Goal: Task Accomplishment & Management: Manage account settings

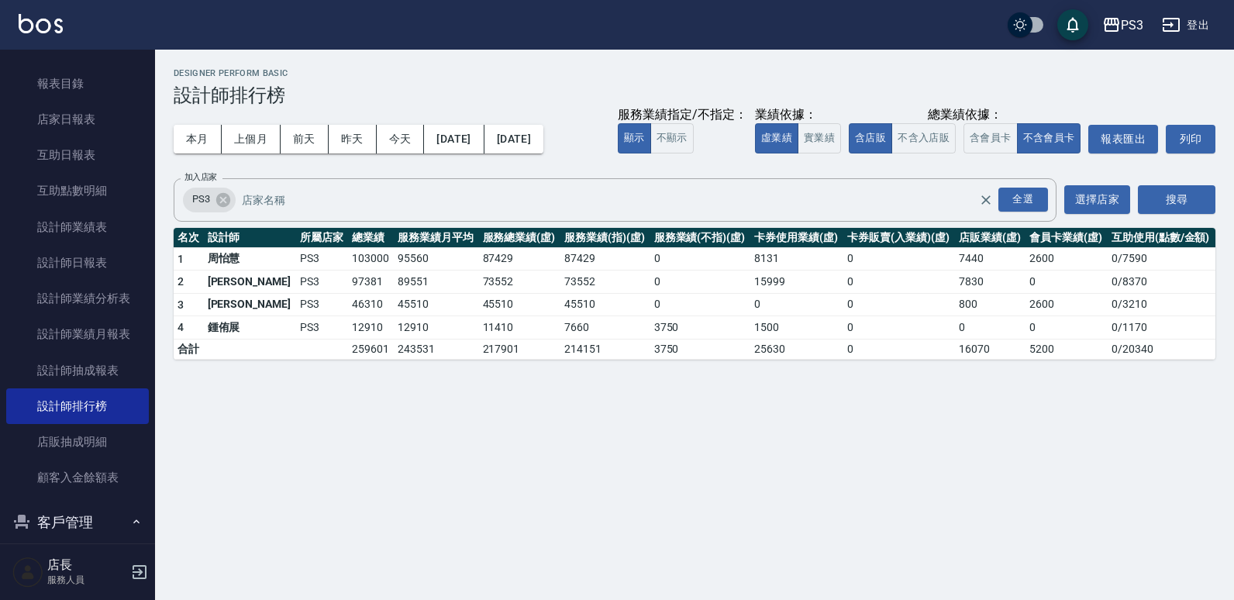
scroll to position [129, 0]
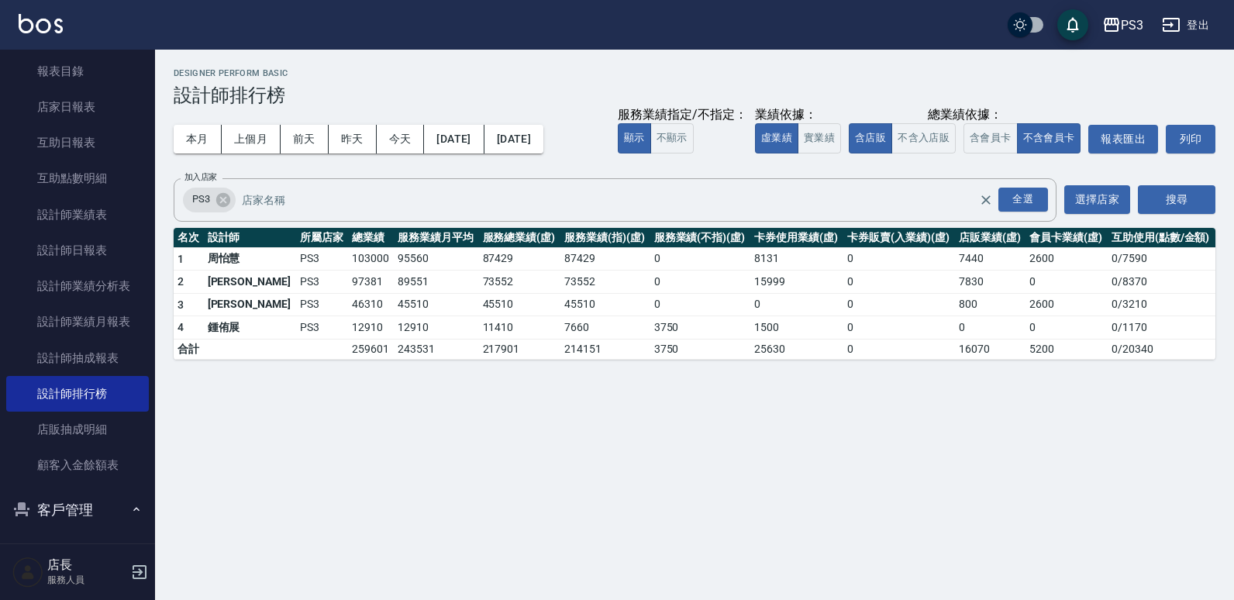
click at [87, 263] on button "客戶管理" at bounding box center [77, 510] width 143 height 40
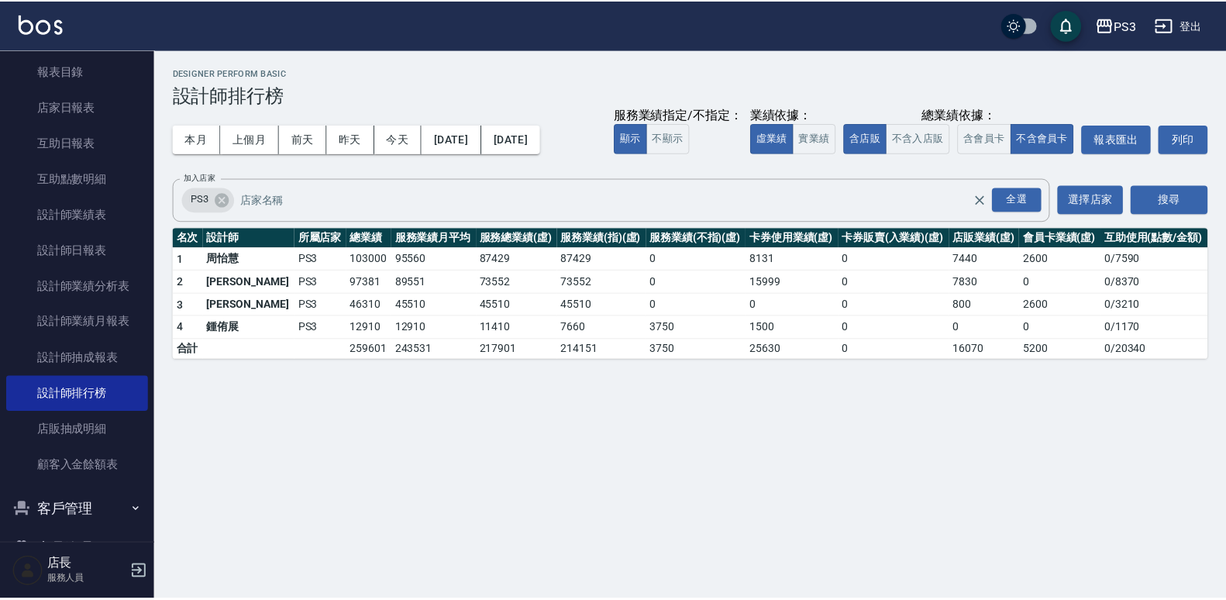
scroll to position [213, 0]
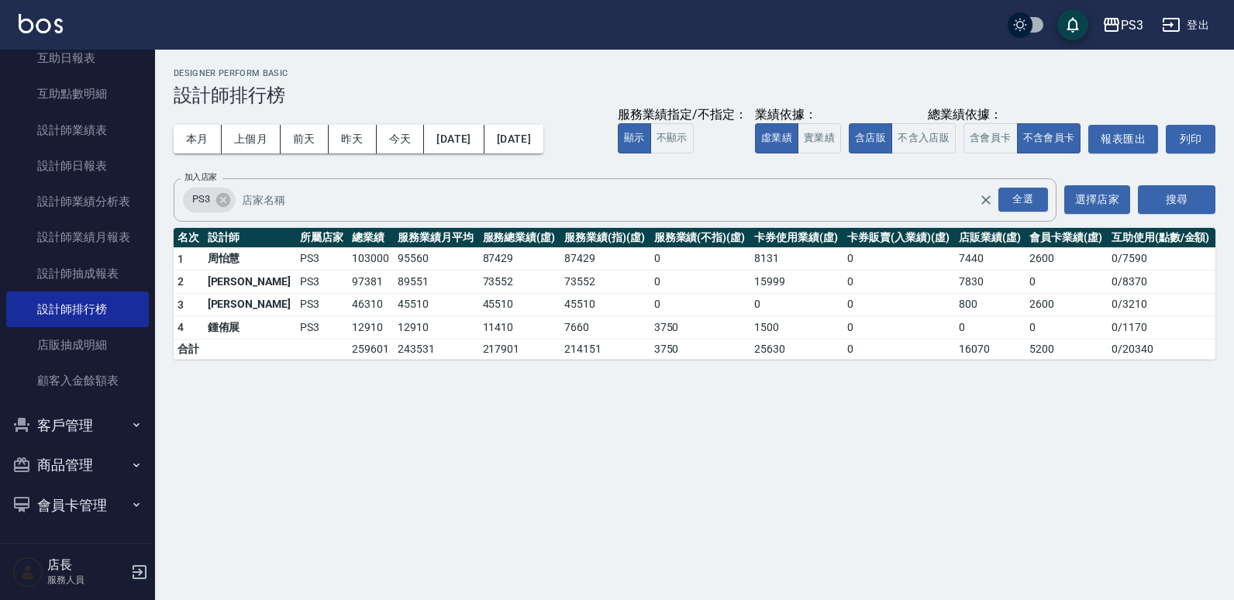
click at [91, 263] on button "客戶管理" at bounding box center [77, 425] width 143 height 40
click at [76, 263] on link "客戶列表" at bounding box center [77, 469] width 143 height 36
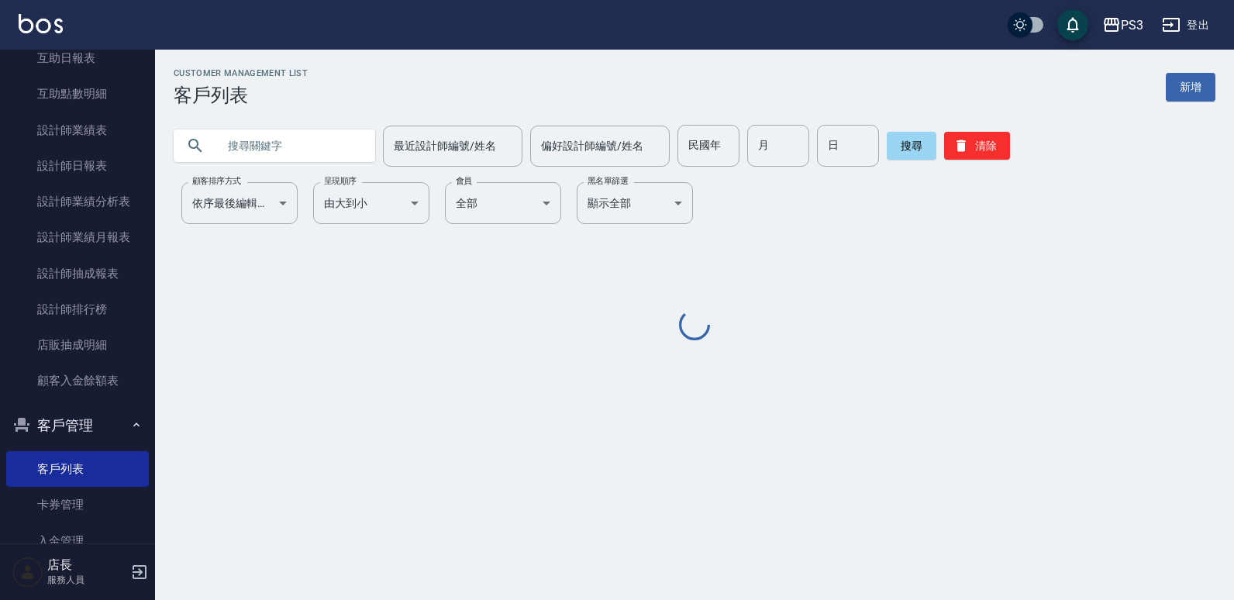
click at [301, 143] on input "text" at bounding box center [290, 146] width 146 height 42
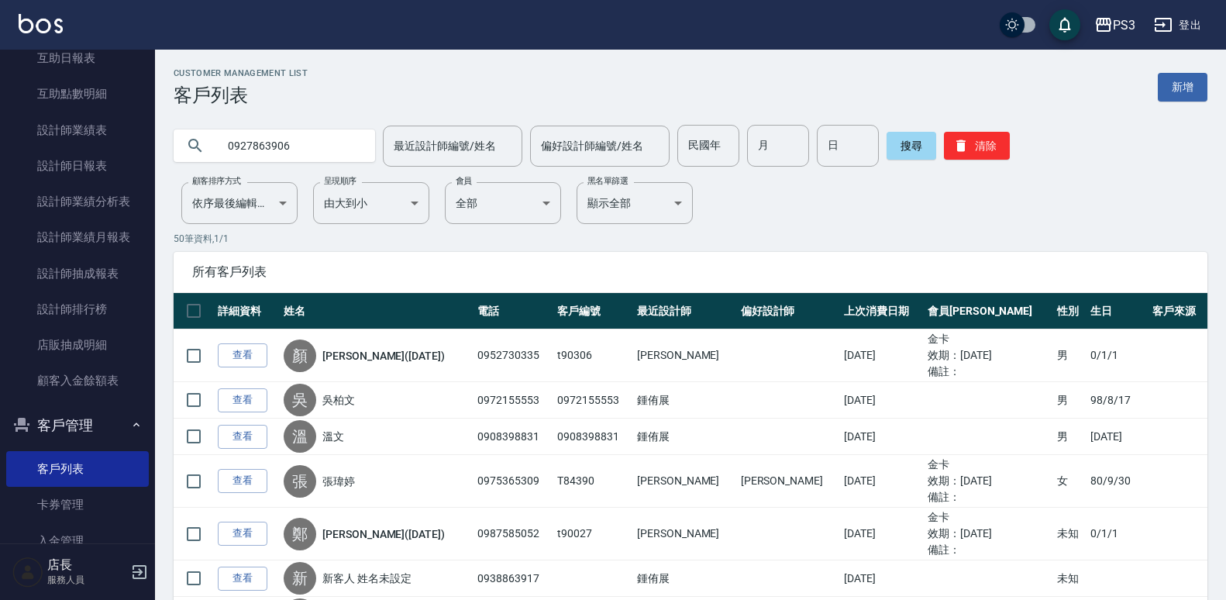
type input "0927863906"
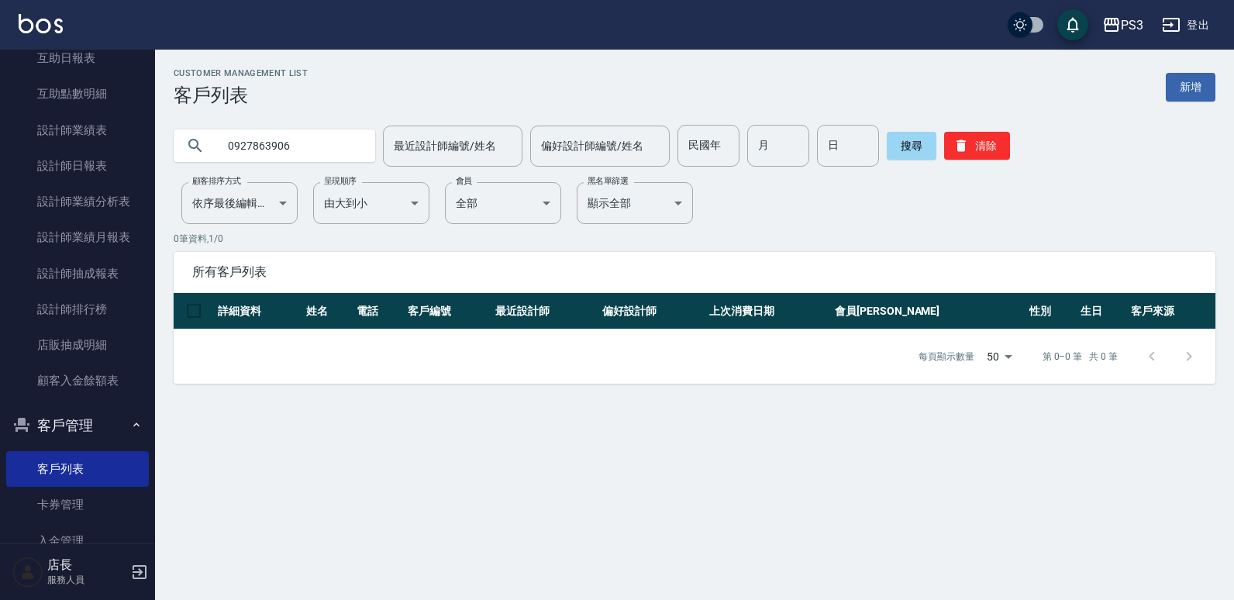
drag, startPoint x: 317, startPoint y: 133, endPoint x: 213, endPoint y: 151, distance: 105.5
click at [213, 151] on div "0927863906" at bounding box center [274, 145] width 201 height 33
click at [270, 155] on input "text" at bounding box center [290, 146] width 146 height 42
click at [273, 143] on input "text" at bounding box center [290, 146] width 146 height 42
click at [306, 148] on input "text" at bounding box center [290, 146] width 146 height 42
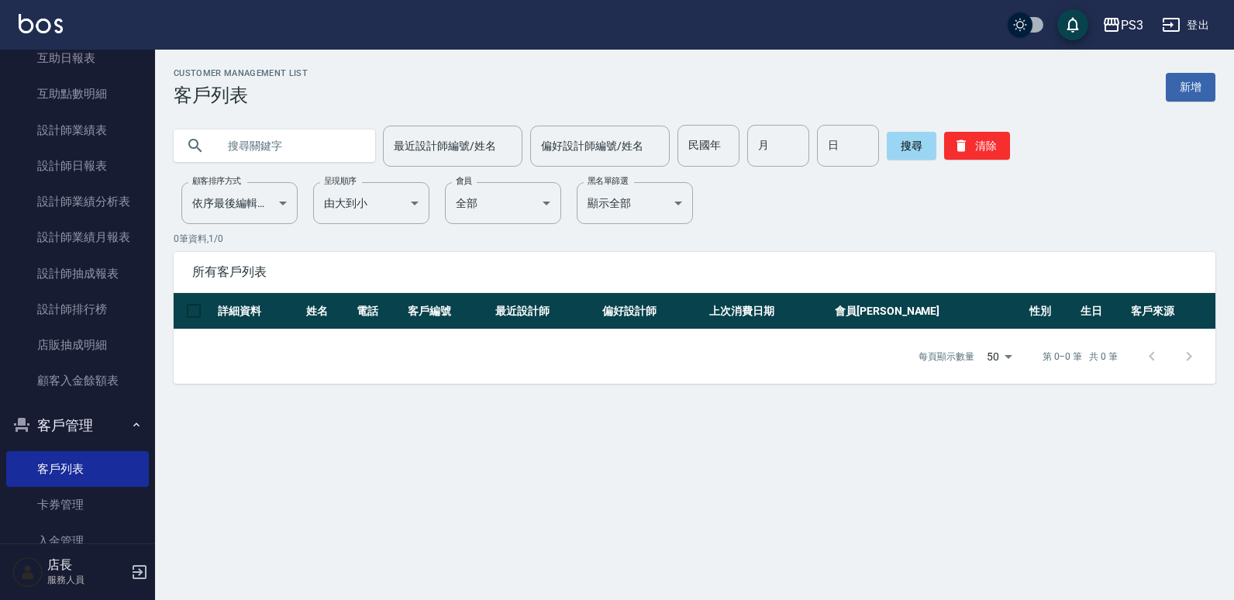
click at [306, 148] on input "text" at bounding box center [290, 146] width 146 height 42
click at [279, 139] on input "text" at bounding box center [290, 146] width 146 height 42
click at [257, 130] on input "text" at bounding box center [290, 146] width 146 height 42
click at [256, 143] on input "text" at bounding box center [290, 146] width 146 height 42
type input "0927863905"
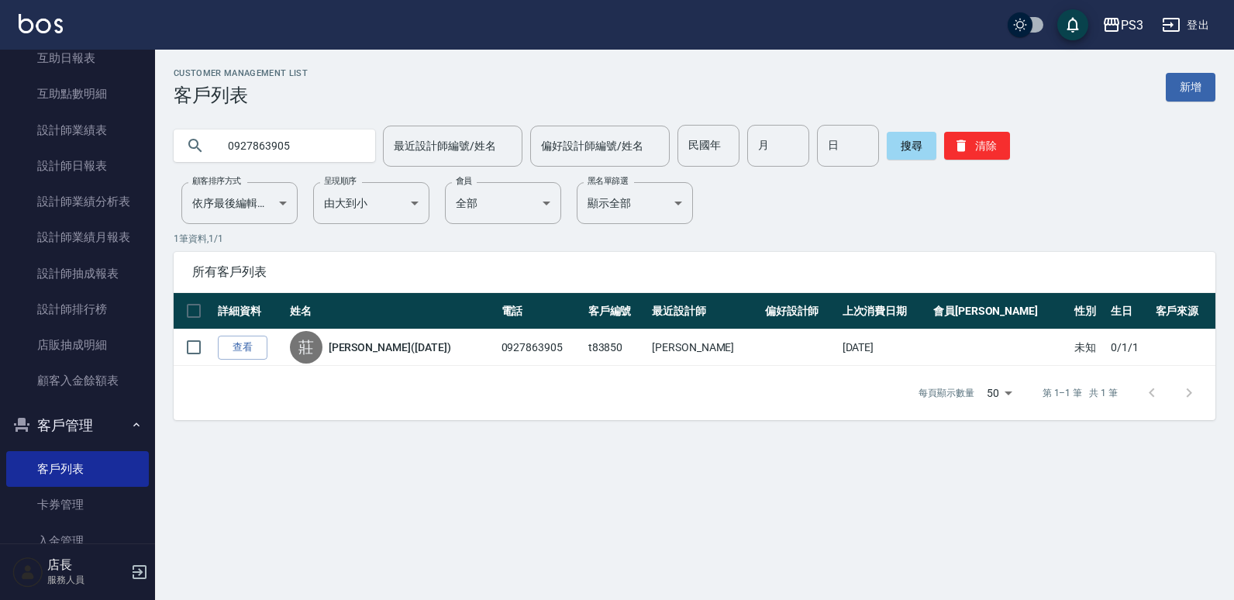
drag, startPoint x: 246, startPoint y: 338, endPoint x: 237, endPoint y: 346, distance: 12.1
click at [246, 263] on link "查看" at bounding box center [243, 348] width 50 height 24
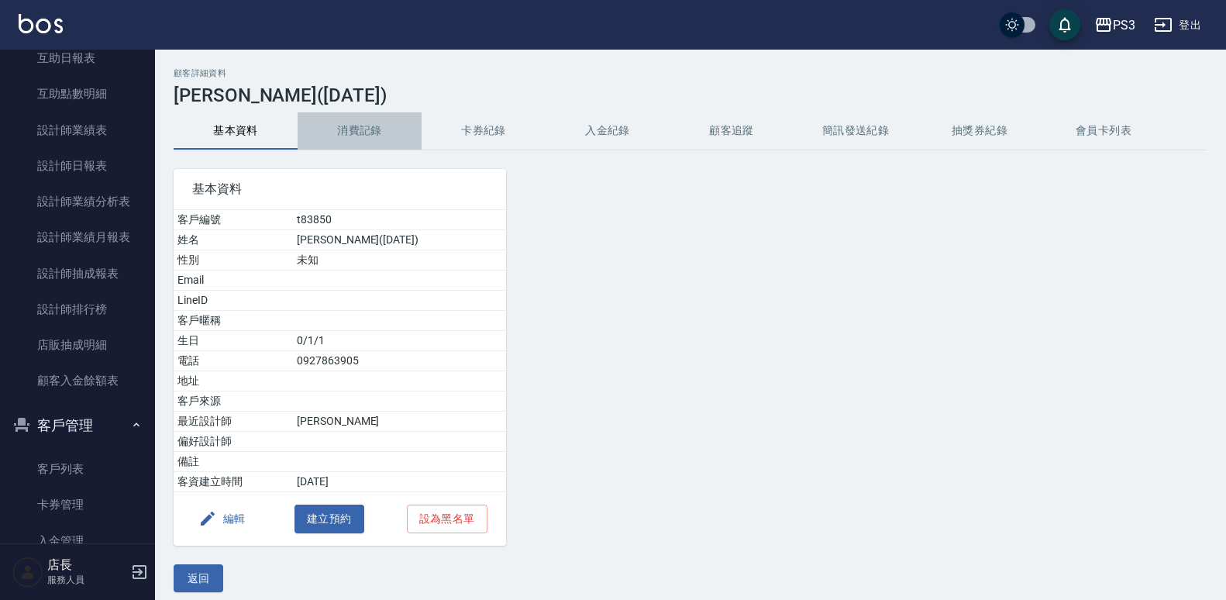
drag, startPoint x: 371, startPoint y: 131, endPoint x: 419, endPoint y: 145, distance: 50.0
click at [371, 129] on button "消費記錄" at bounding box center [360, 130] width 124 height 37
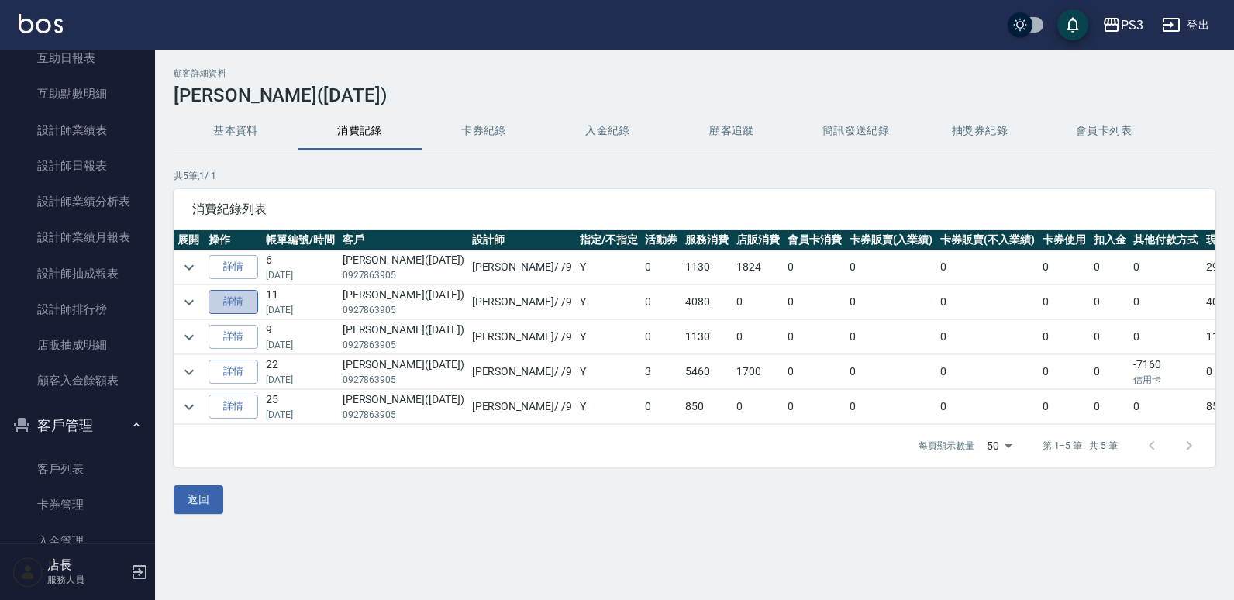
click at [239, 263] on link "詳情" at bounding box center [233, 302] width 50 height 24
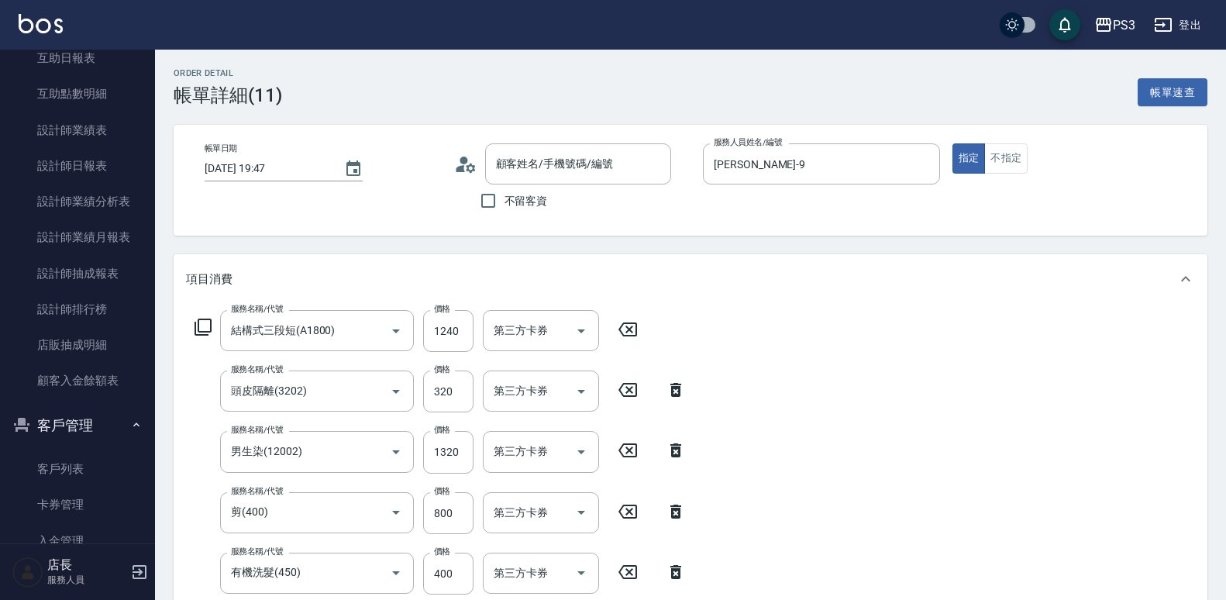
type input "[DATE] 19:47"
type input "[PERSON_NAME]-9"
type input "結構式三段短(A1800)"
type input "頭皮隔離(3202)"
type input "男生染(12002)"
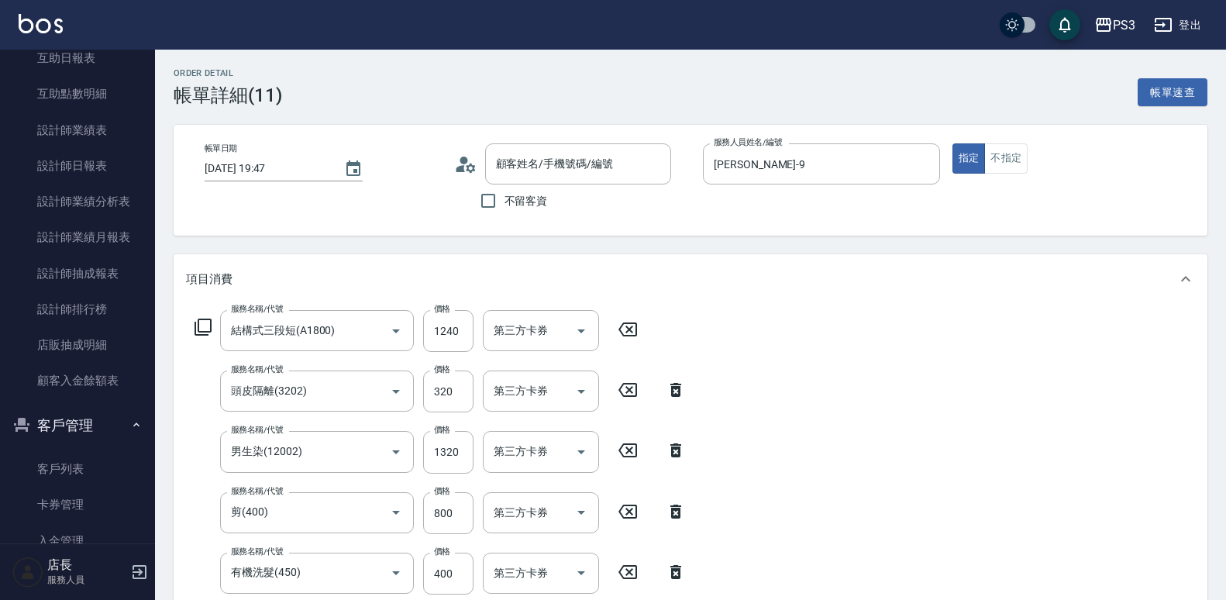
type input "剪(400)"
type input "有機洗髮(450)"
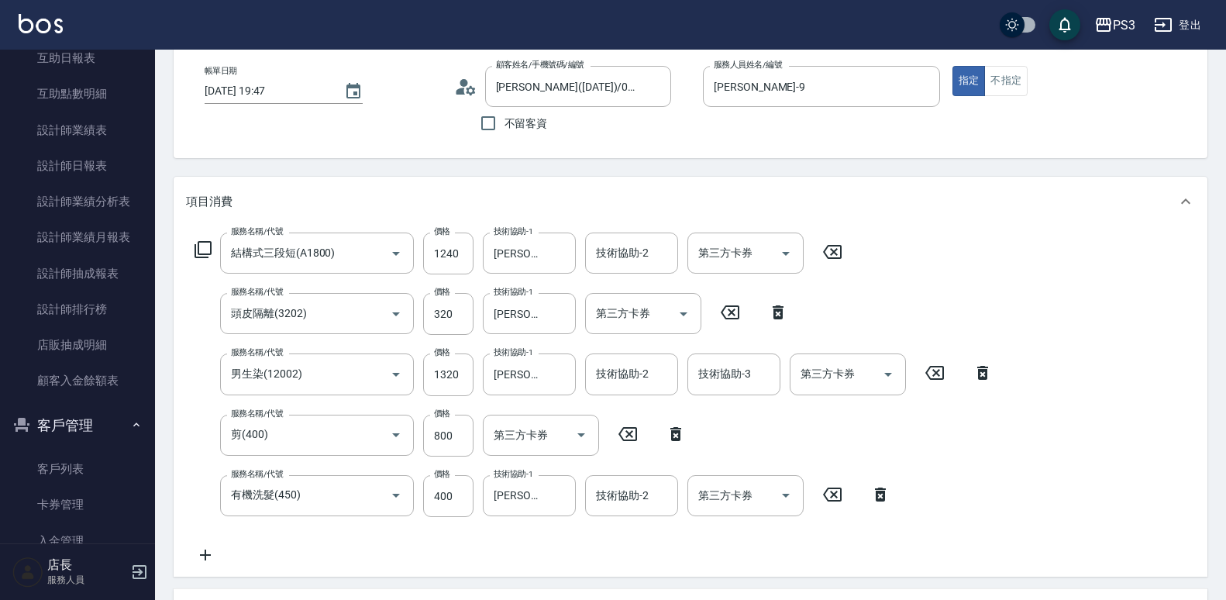
type input "[PERSON_NAME]([DATE])/0927863905/t83850"
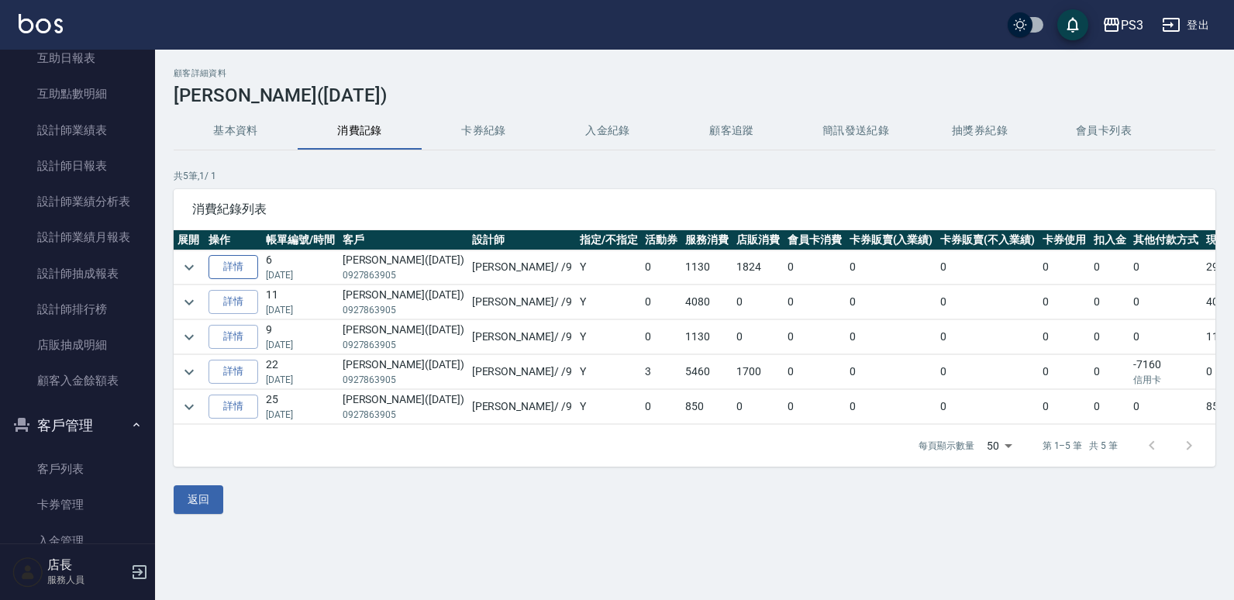
click at [232, 263] on link "詳情" at bounding box center [233, 267] width 50 height 24
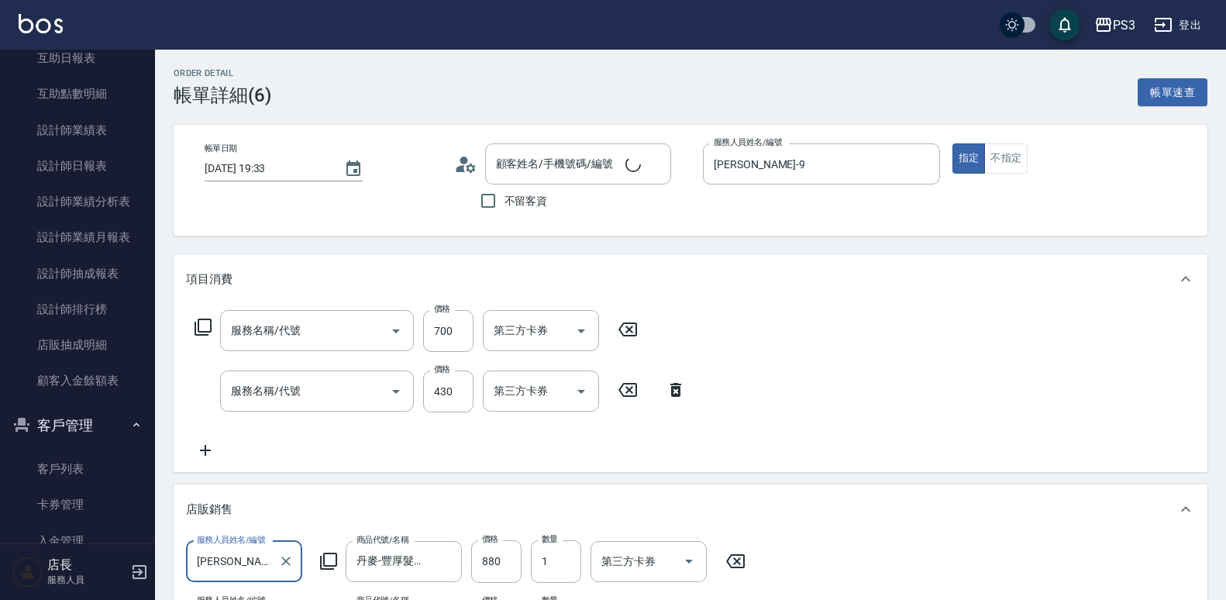
type input "[DATE] 19:33"
type input "[PERSON_NAME]-9"
type input "剪(400)"
type input "有機洗髮(450)"
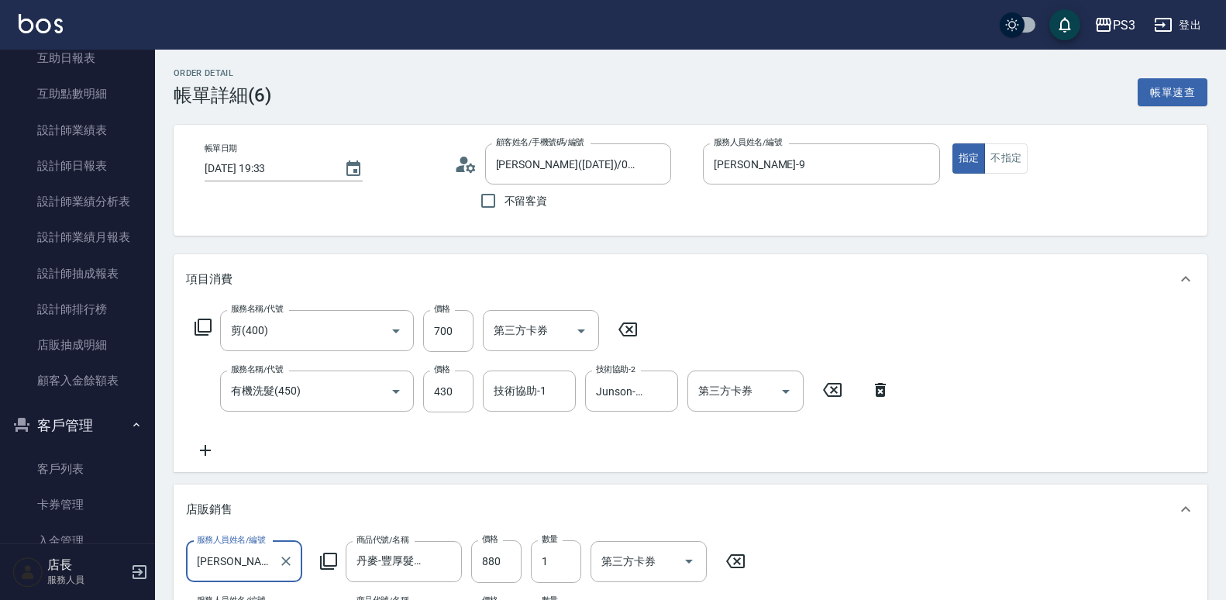
type input "[PERSON_NAME]([DATE])/0927863905/t83850"
drag, startPoint x: 787, startPoint y: 303, endPoint x: 807, endPoint y: 292, distance: 22.9
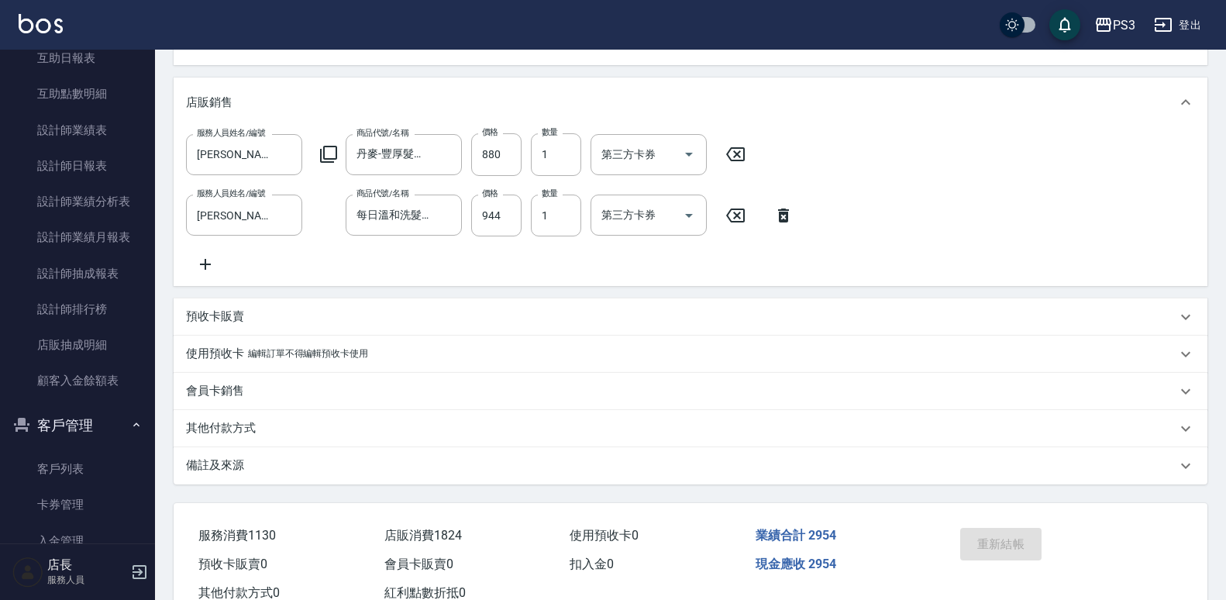
scroll to position [403, 0]
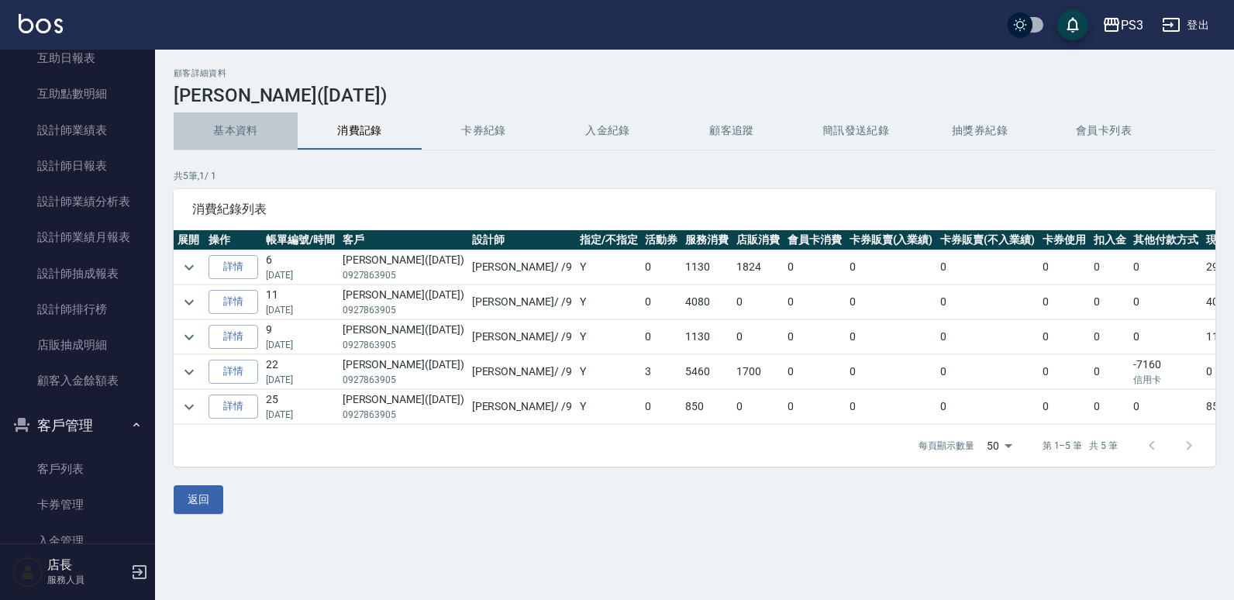
click at [216, 122] on button "基本資料" at bounding box center [236, 130] width 124 height 37
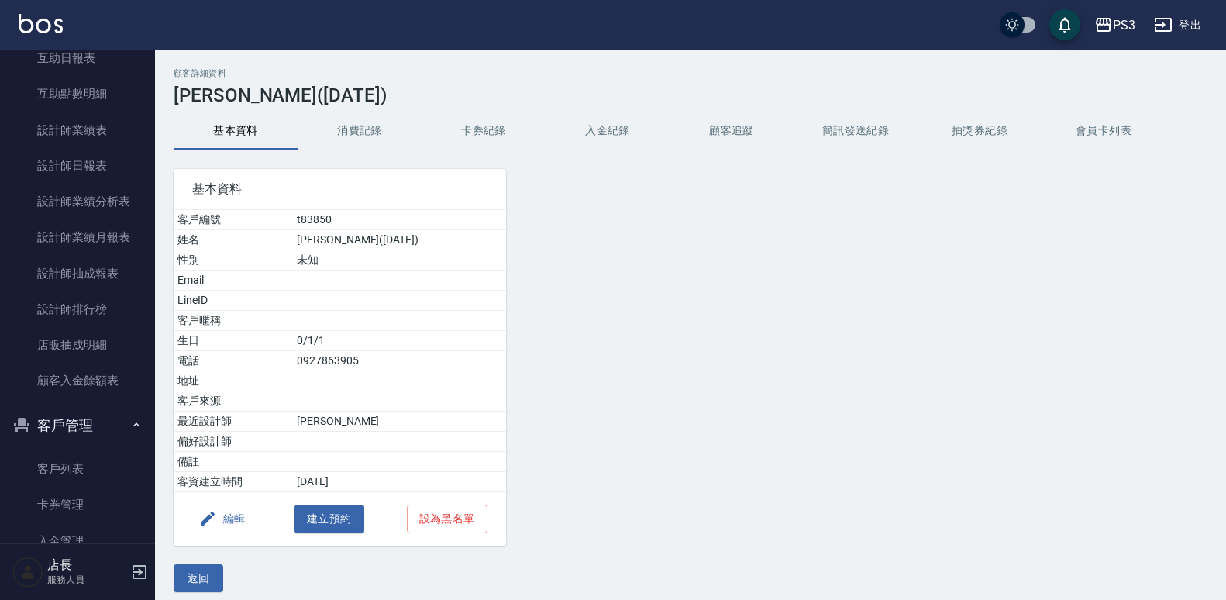
click at [333, 110] on div "顧客詳細資料 [PERSON_NAME]([DATE]) 基本資料 消費記錄 卡券紀錄 入金紀錄 顧客追蹤 簡訊發送紀錄 抽獎券紀錄 會員卡列表 基本資料 客…" at bounding box center [690, 330] width 1071 height 524
click at [361, 133] on button "消費記錄" at bounding box center [360, 130] width 124 height 37
